Goal: Task Accomplishment & Management: Manage account settings

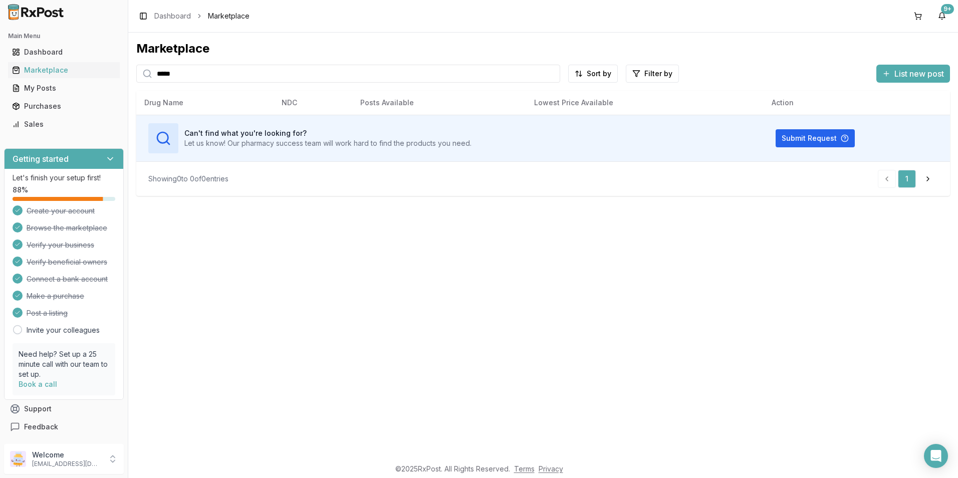
drag, startPoint x: 197, startPoint y: 71, endPoint x: 0, endPoint y: 41, distance: 199.5
click at [0, 45] on html "Main Menu Dashboard Marketplace My Posts Purchases Sales Getting started Let's …" at bounding box center [479, 239] width 958 height 478
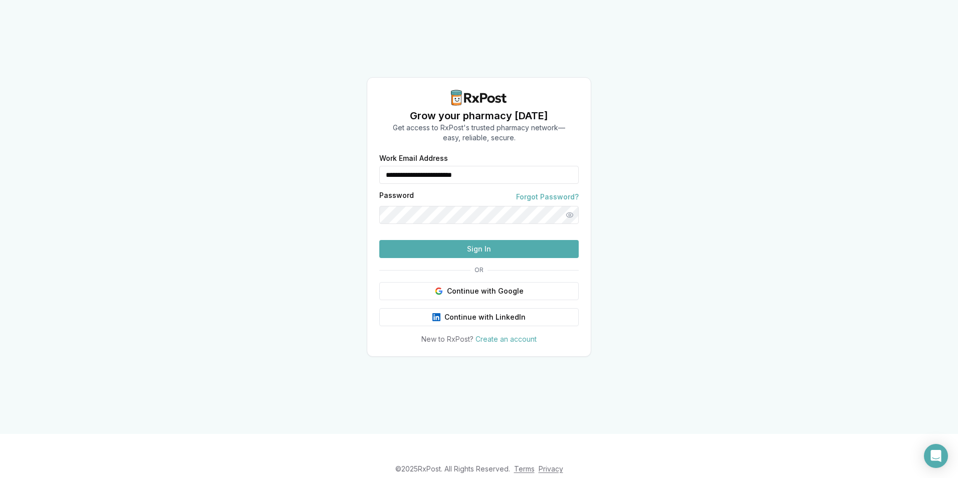
click at [427, 258] on button "Sign In" at bounding box center [478, 249] width 199 height 18
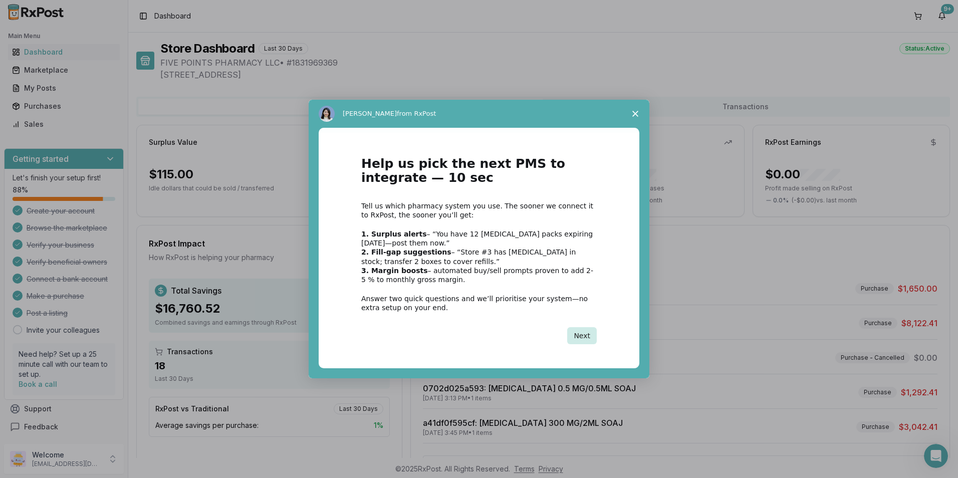
click at [593, 335] on button "Next" at bounding box center [582, 335] width 30 height 17
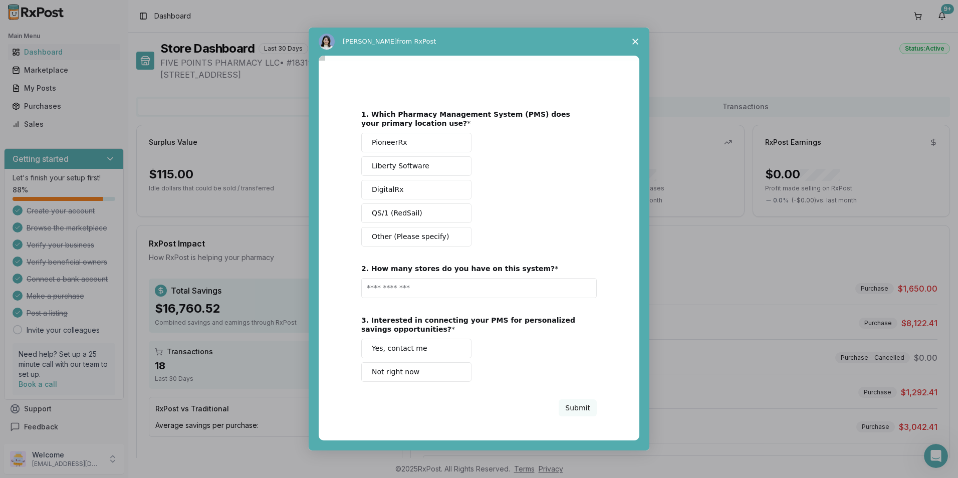
click at [635, 40] on icon "Close survey" at bounding box center [635, 42] width 6 height 6
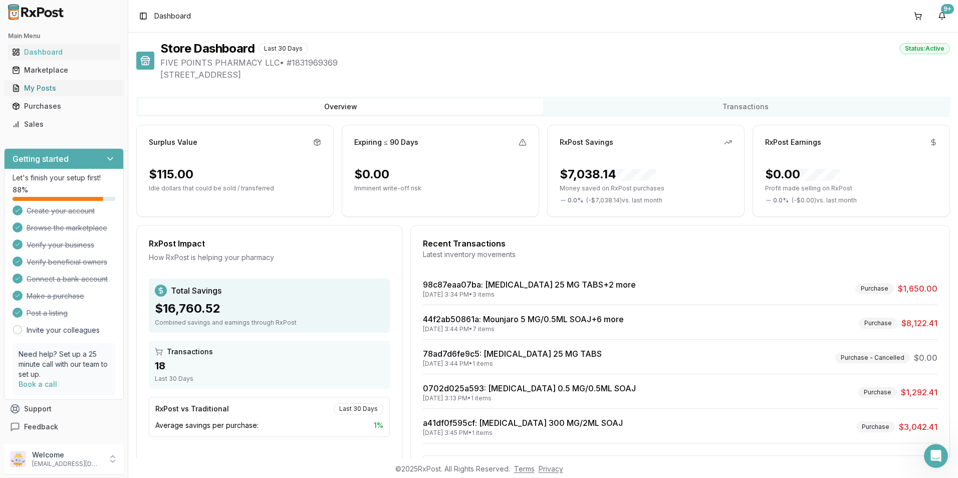
click at [42, 85] on div "My Posts" at bounding box center [64, 88] width 104 height 10
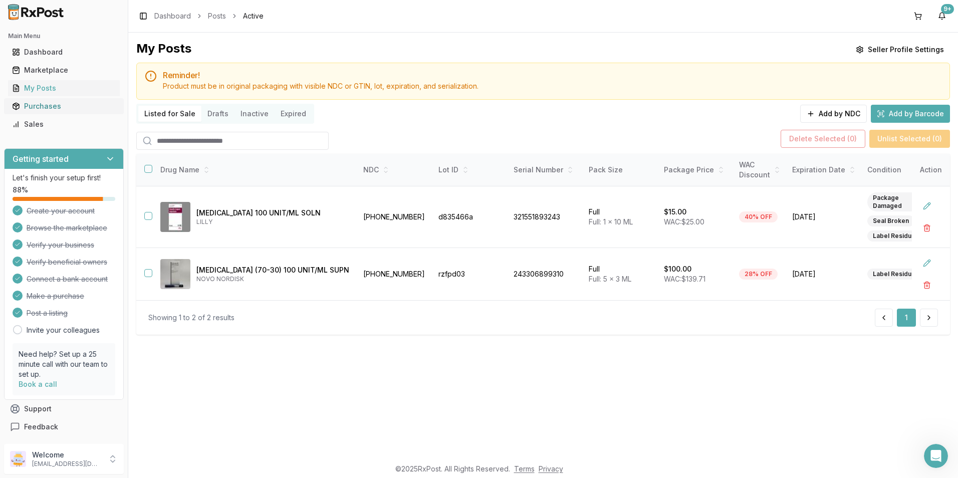
click at [39, 101] on div "Purchases" at bounding box center [64, 106] width 104 height 10
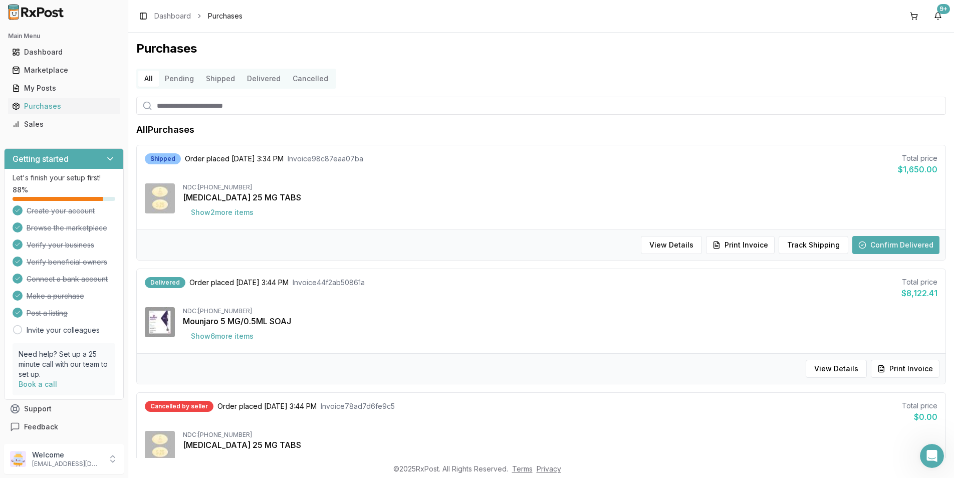
click at [884, 248] on button "Confirm Delivered" at bounding box center [895, 245] width 87 height 18
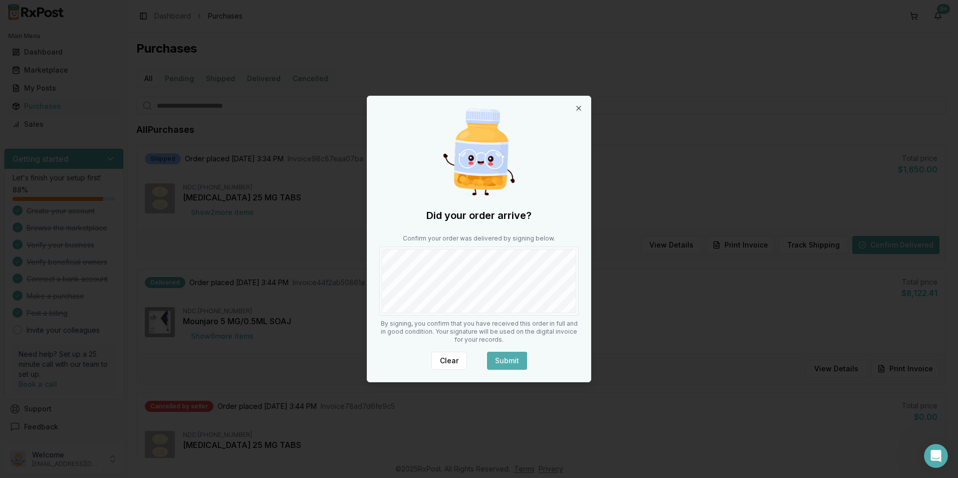
click at [501, 362] on button "Submit" at bounding box center [507, 361] width 40 height 18
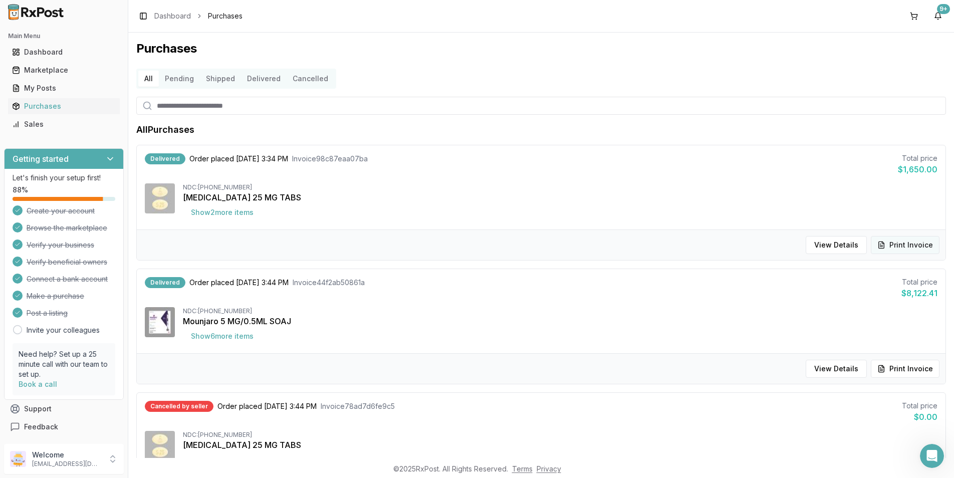
click at [897, 242] on button "Print Invoice" at bounding box center [904, 245] width 69 height 18
